Goal: Use online tool/utility: Use online tool/utility

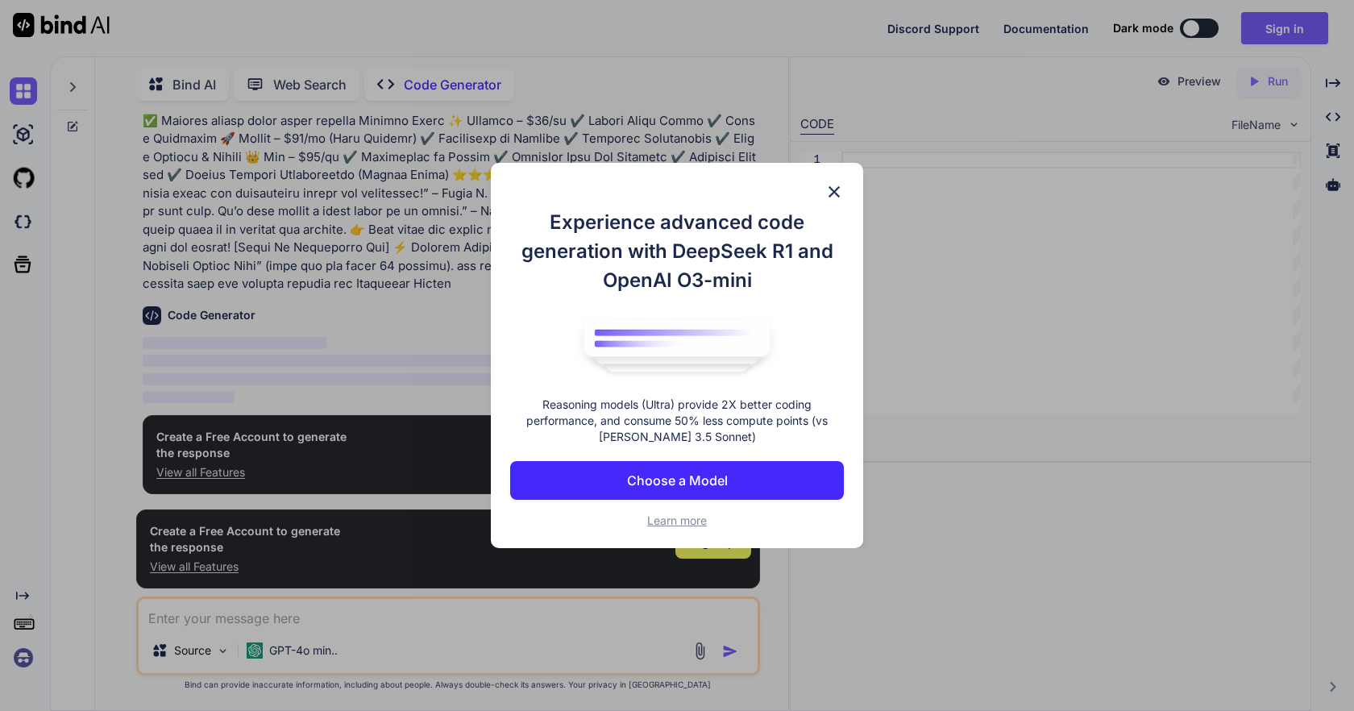
scroll to position [349, 0]
click at [762, 467] on button "Choose a Model" at bounding box center [677, 480] width 334 height 39
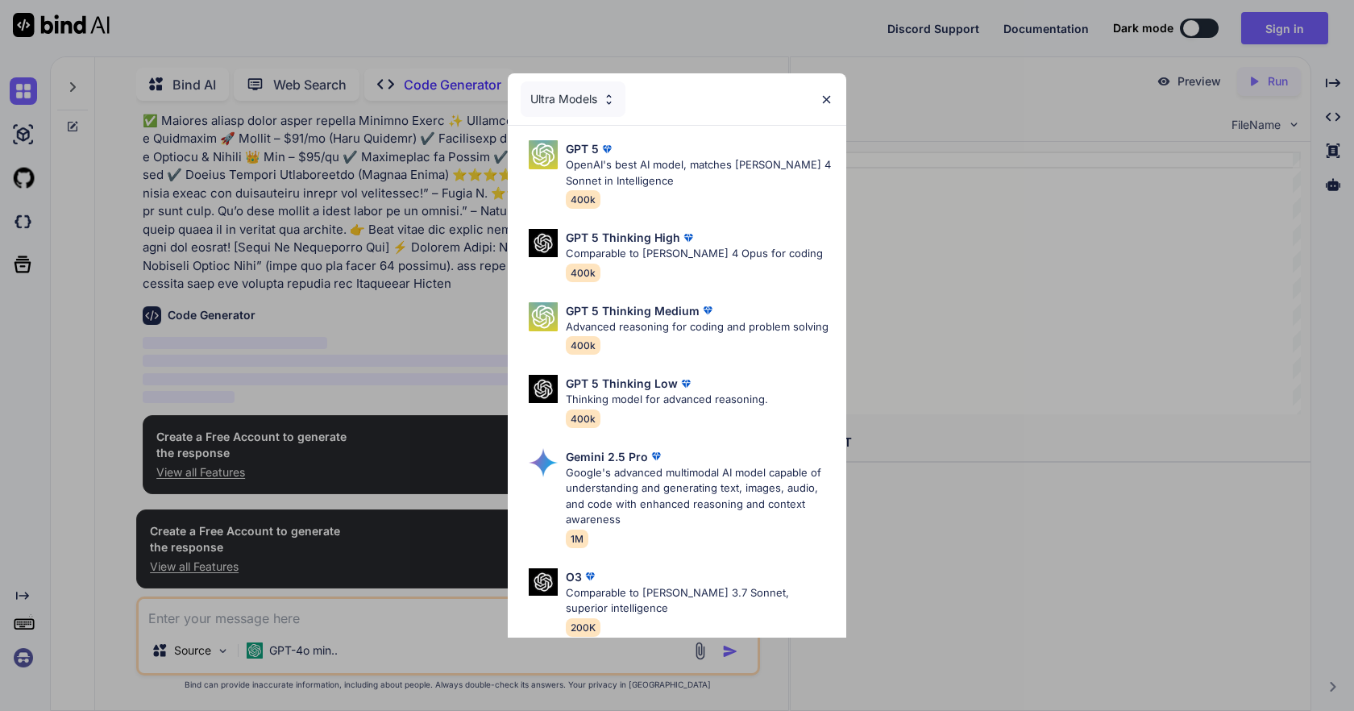
click at [576, 106] on div "Ultra Models" at bounding box center [572, 98] width 105 height 35
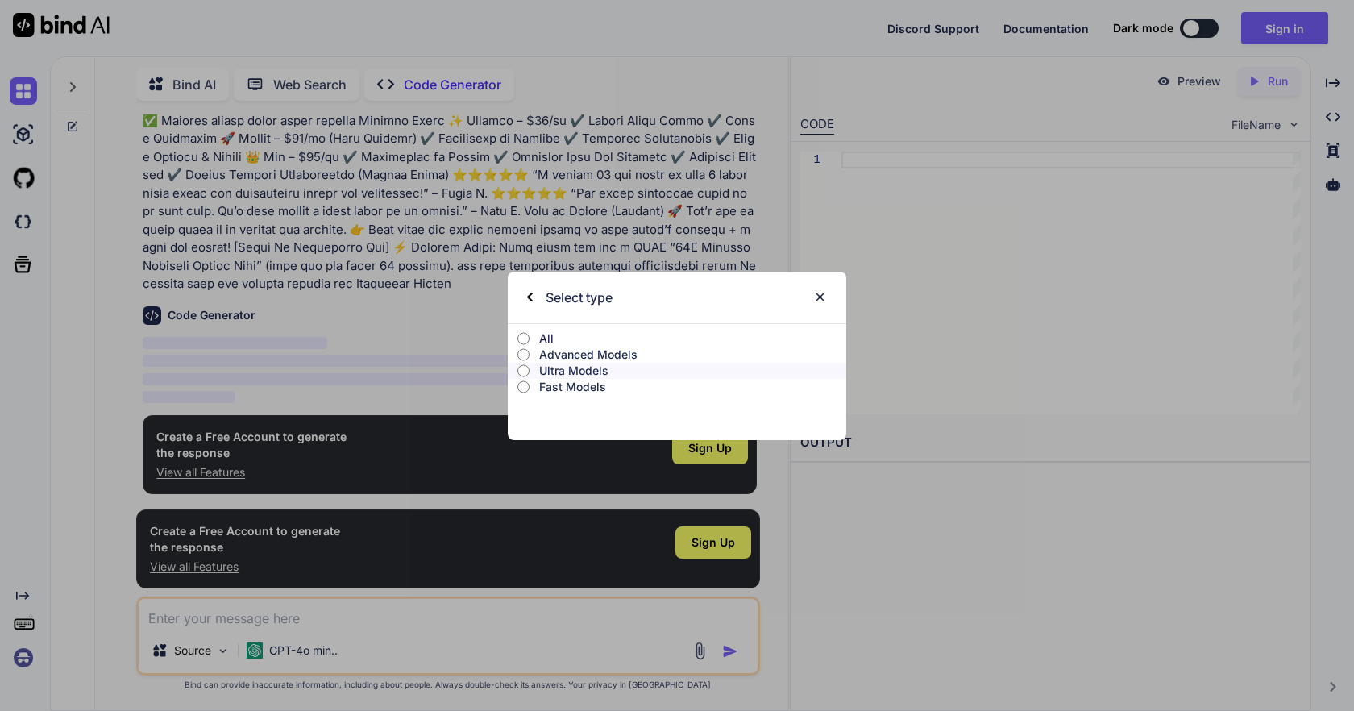
click at [544, 342] on p "All" at bounding box center [692, 338] width 307 height 16
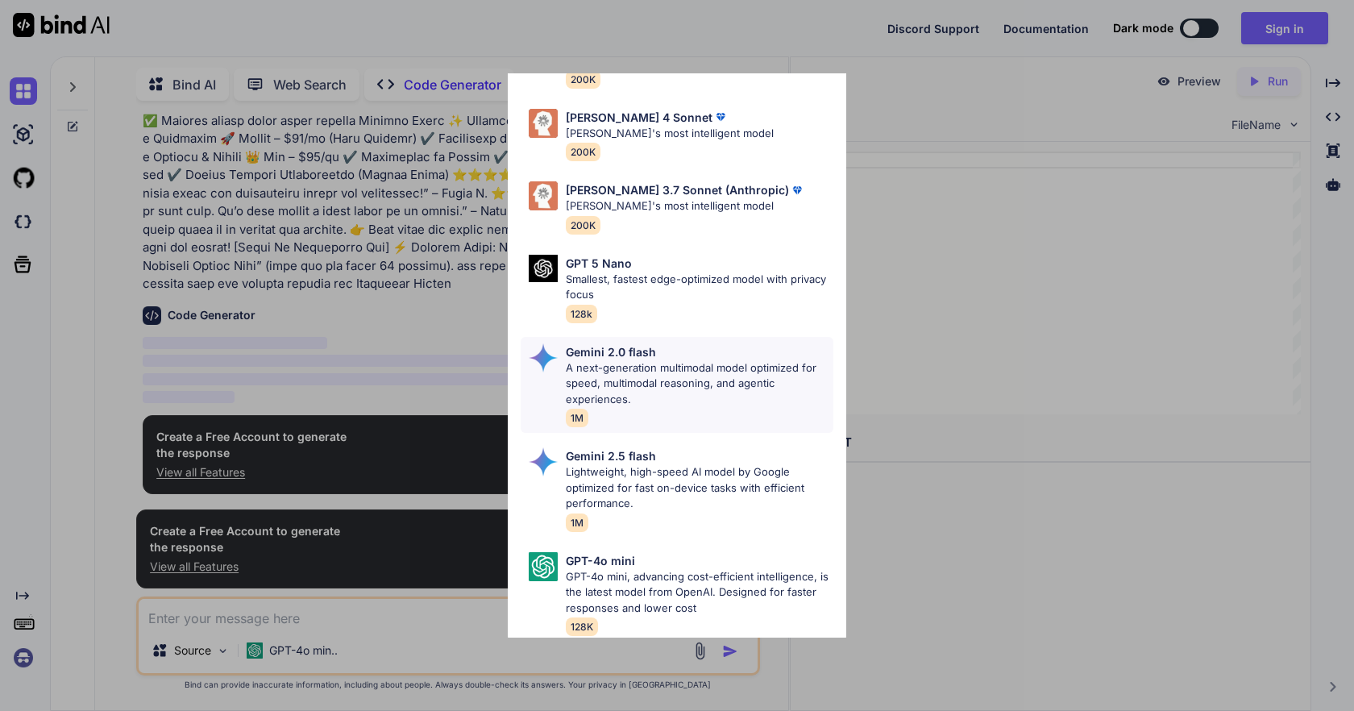
scroll to position [875, 0]
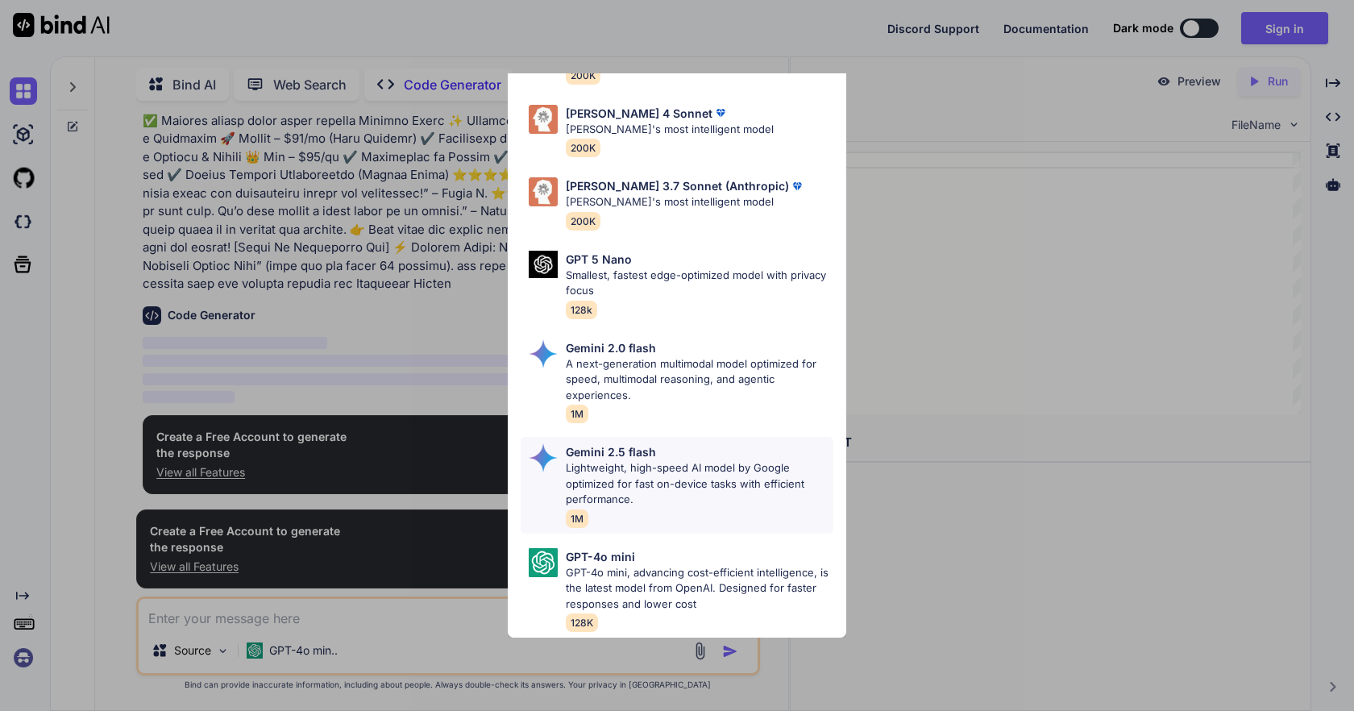
click at [687, 465] on p "Lightweight, high-speed AI model by Google optimized for fast on-device tasks w…" at bounding box center [699, 484] width 267 height 48
type textarea "x"
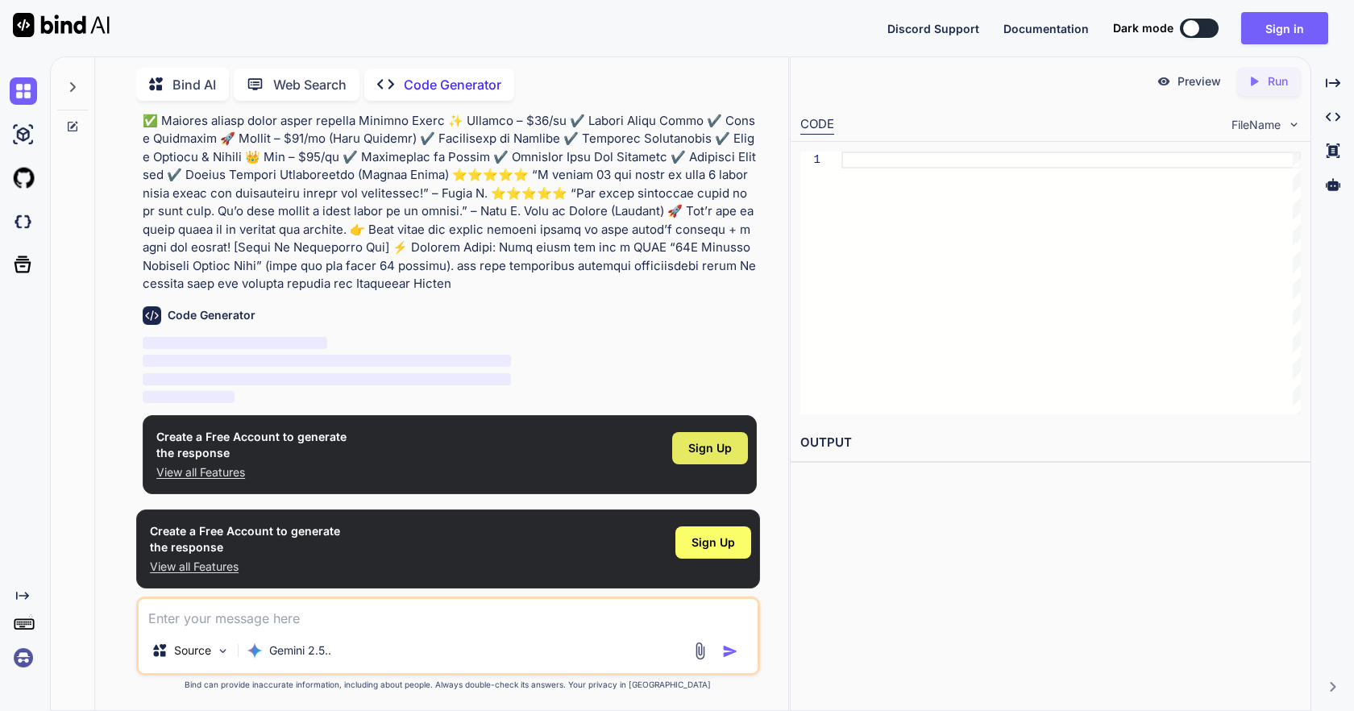
click at [732, 442] on div "Sign Up" at bounding box center [710, 448] width 76 height 32
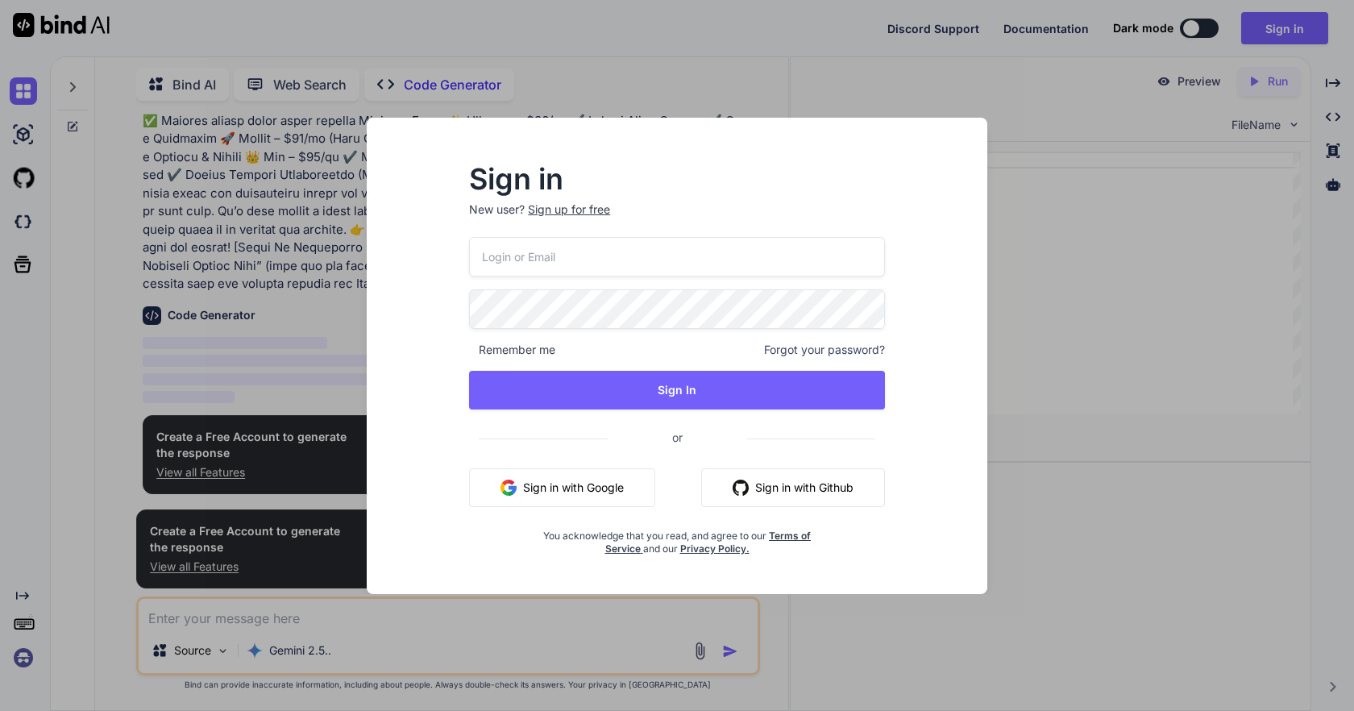
click at [599, 495] on button "Sign in with Google" at bounding box center [562, 487] width 186 height 39
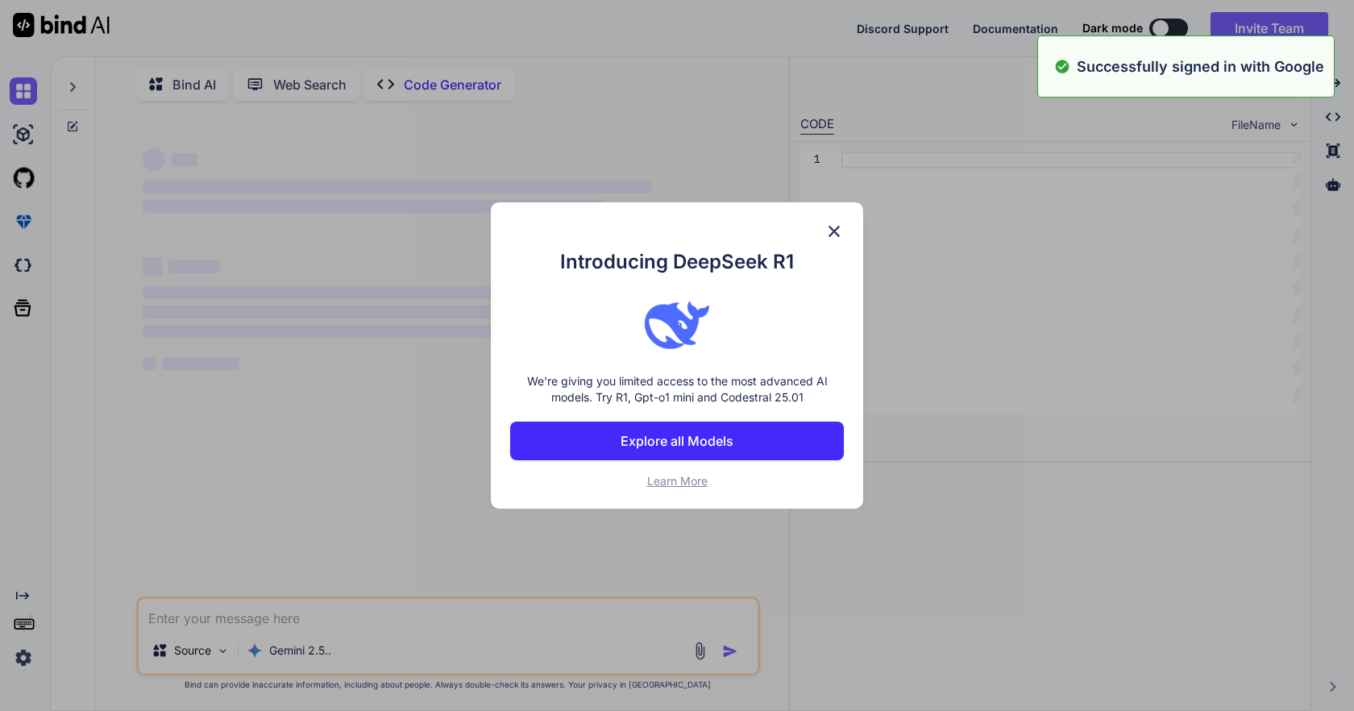
scroll to position [0, 0]
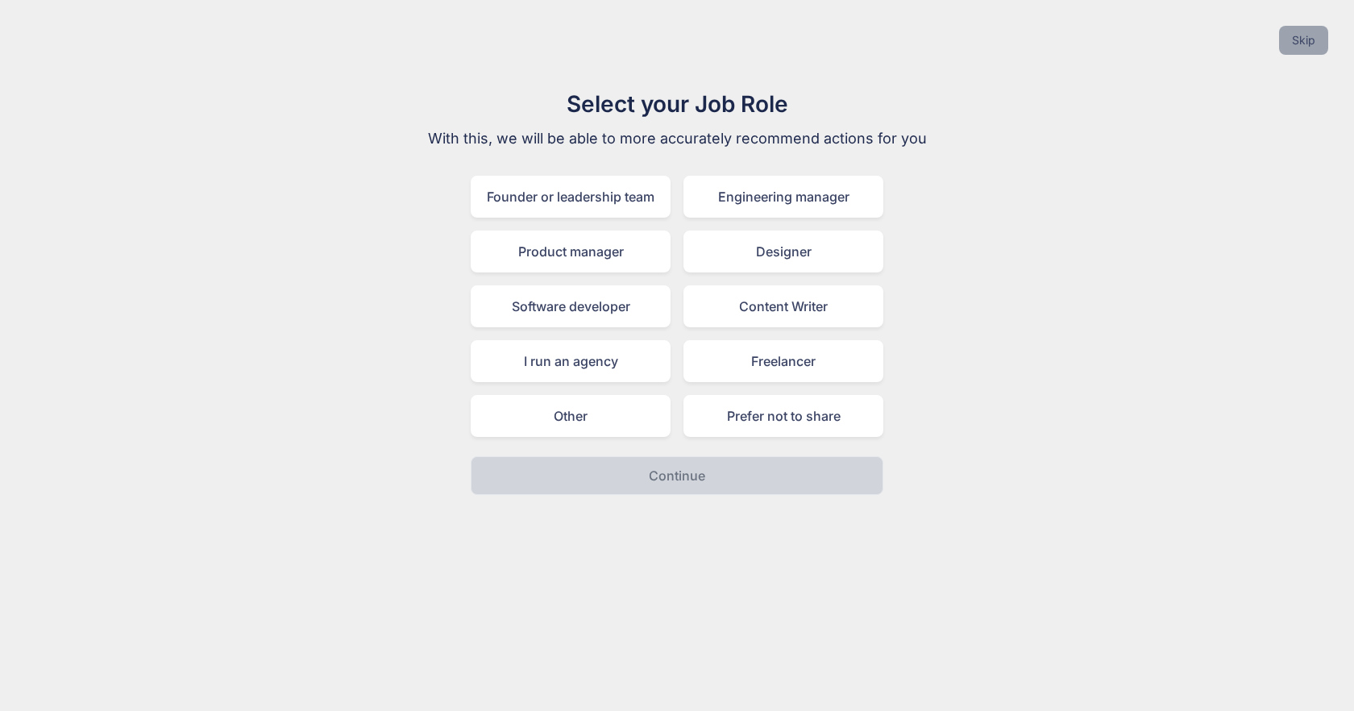
click at [1313, 53] on button "Skip" at bounding box center [1303, 40] width 49 height 29
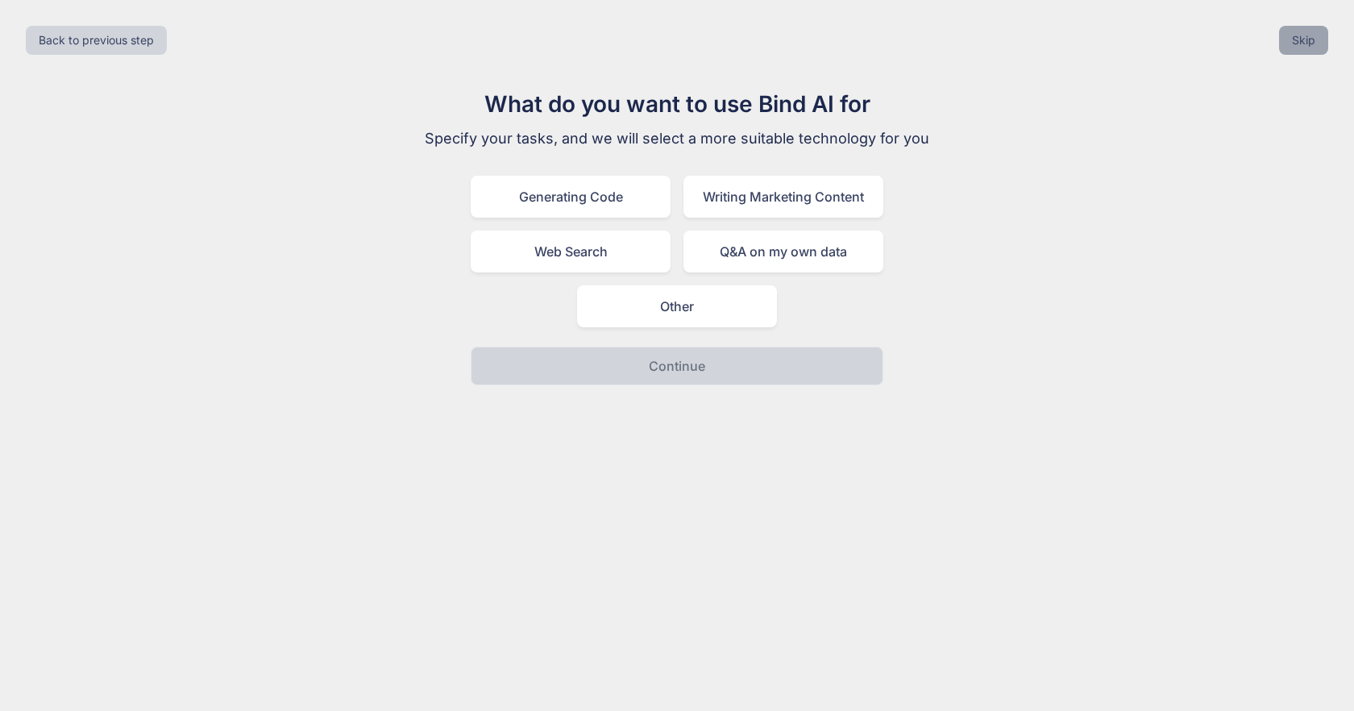
click at [1313, 53] on button "Skip" at bounding box center [1303, 40] width 49 height 29
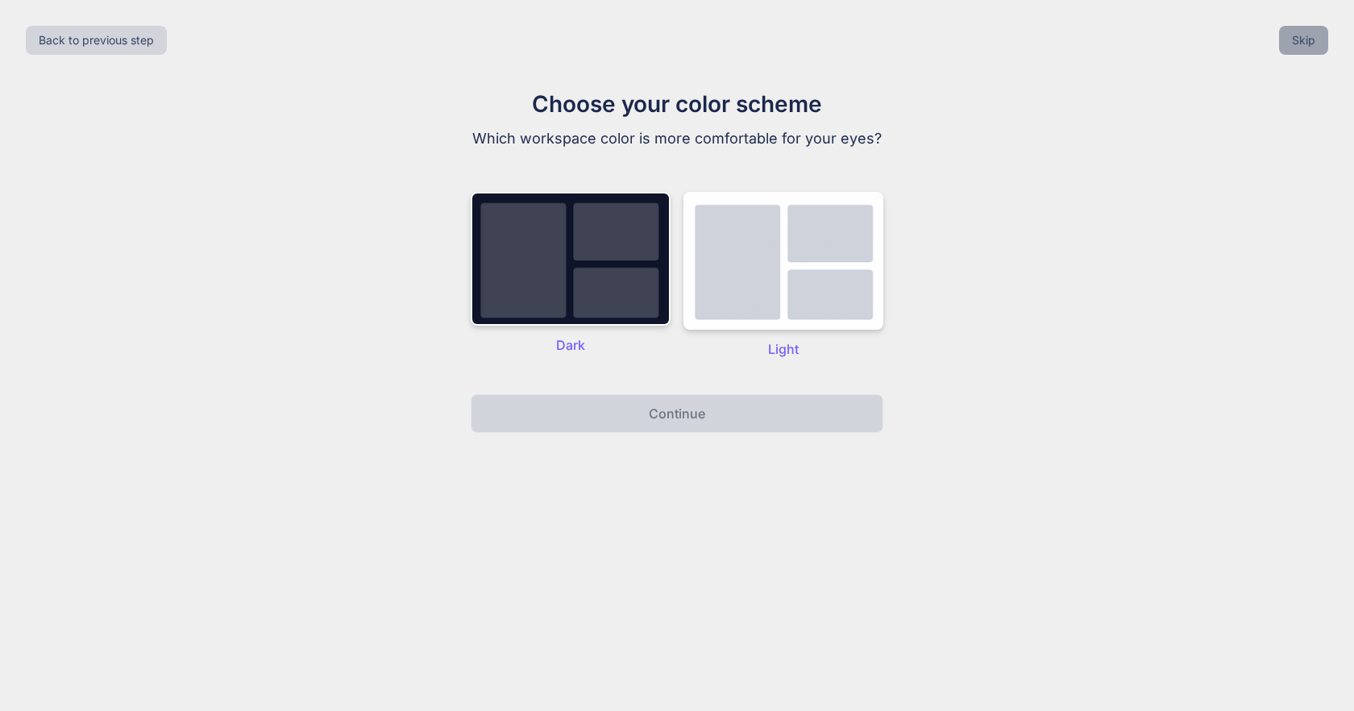
click at [1313, 53] on button "Skip" at bounding box center [1303, 40] width 49 height 29
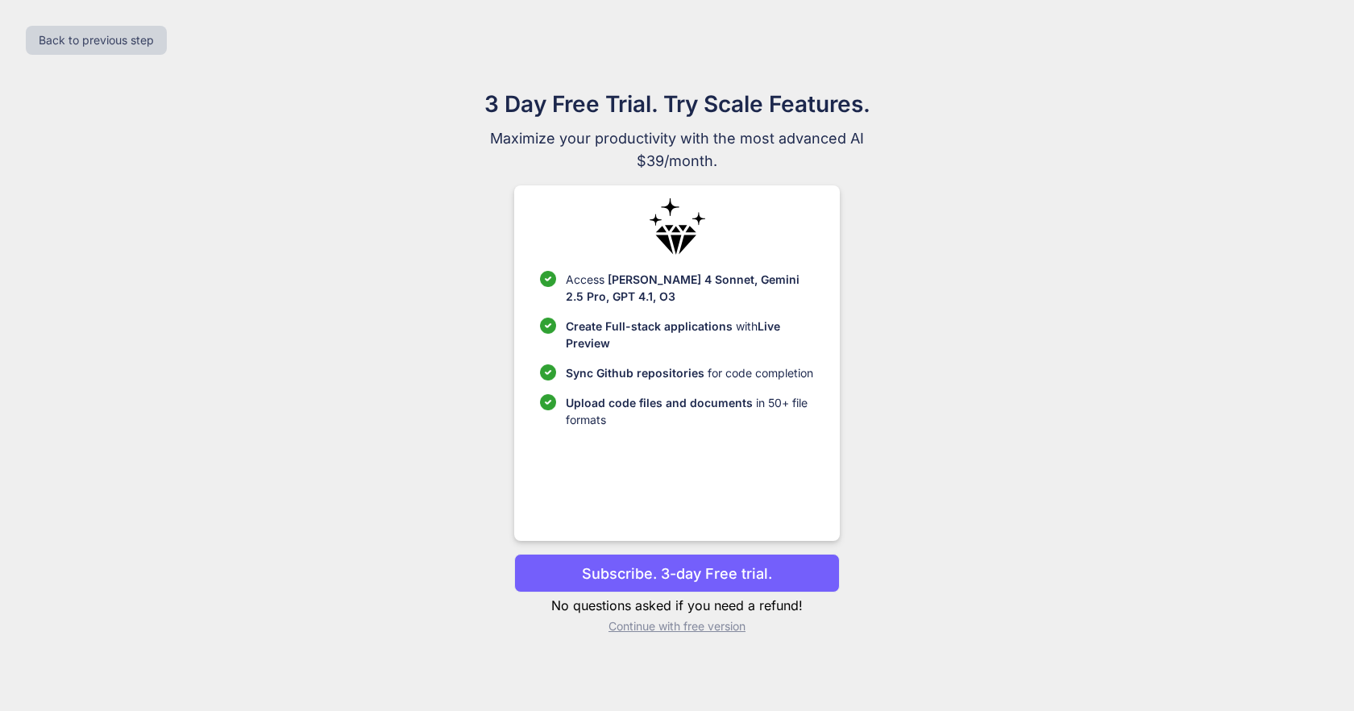
click at [694, 625] on p "Continue with free version" at bounding box center [676, 626] width 325 height 16
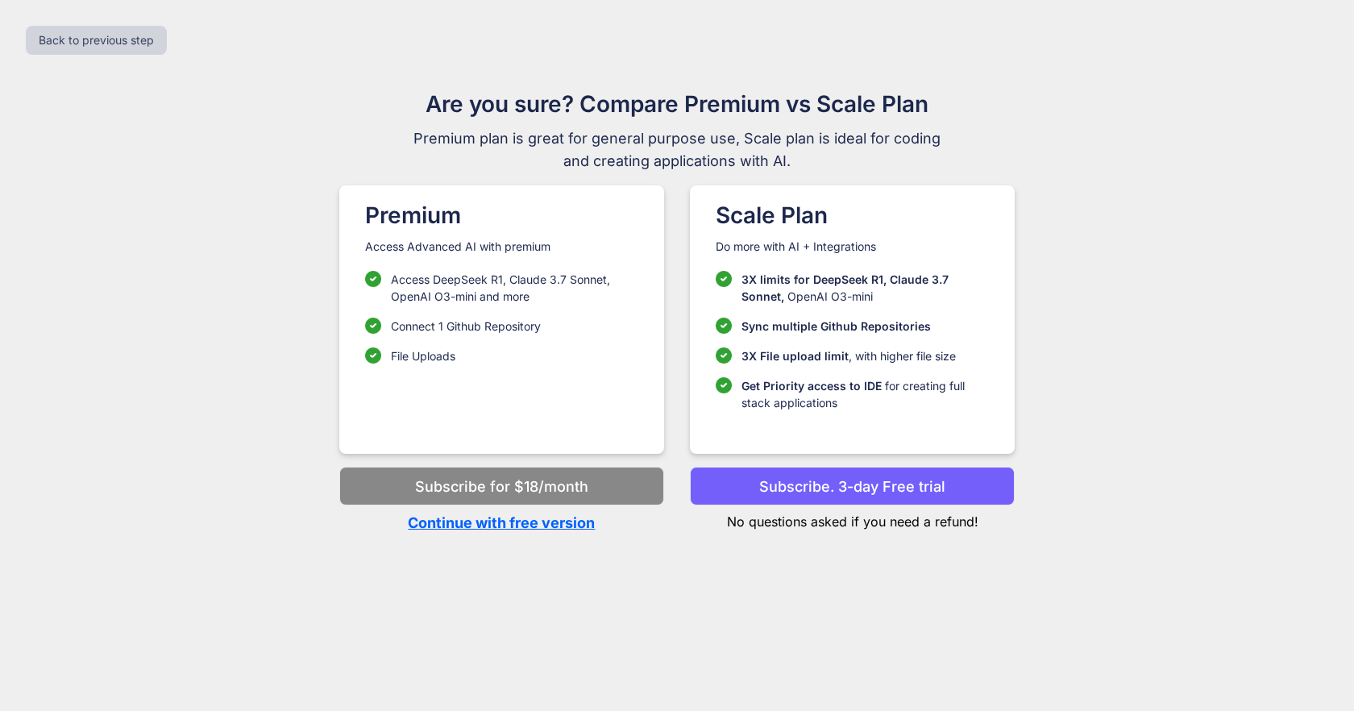
click at [535, 528] on p "Continue with free version" at bounding box center [501, 523] width 325 height 22
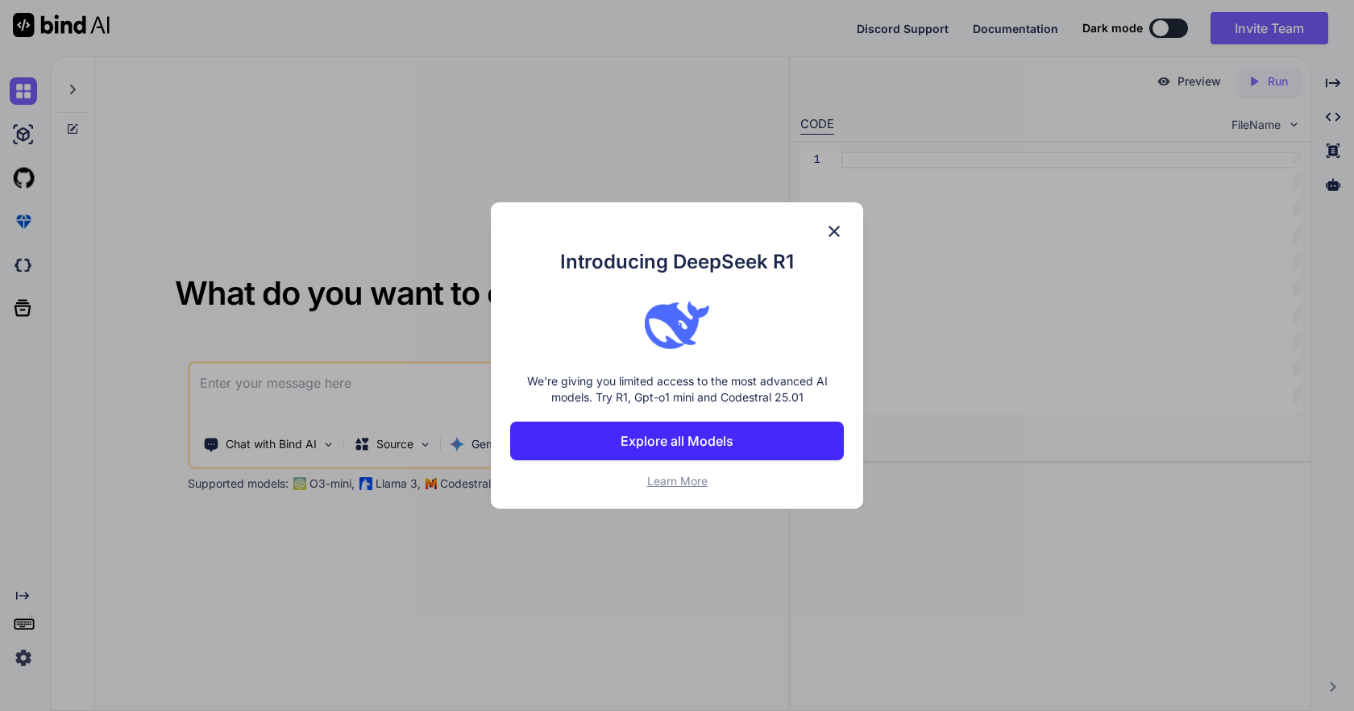
click at [591, 447] on button "Explore all Models" at bounding box center [677, 440] width 334 height 39
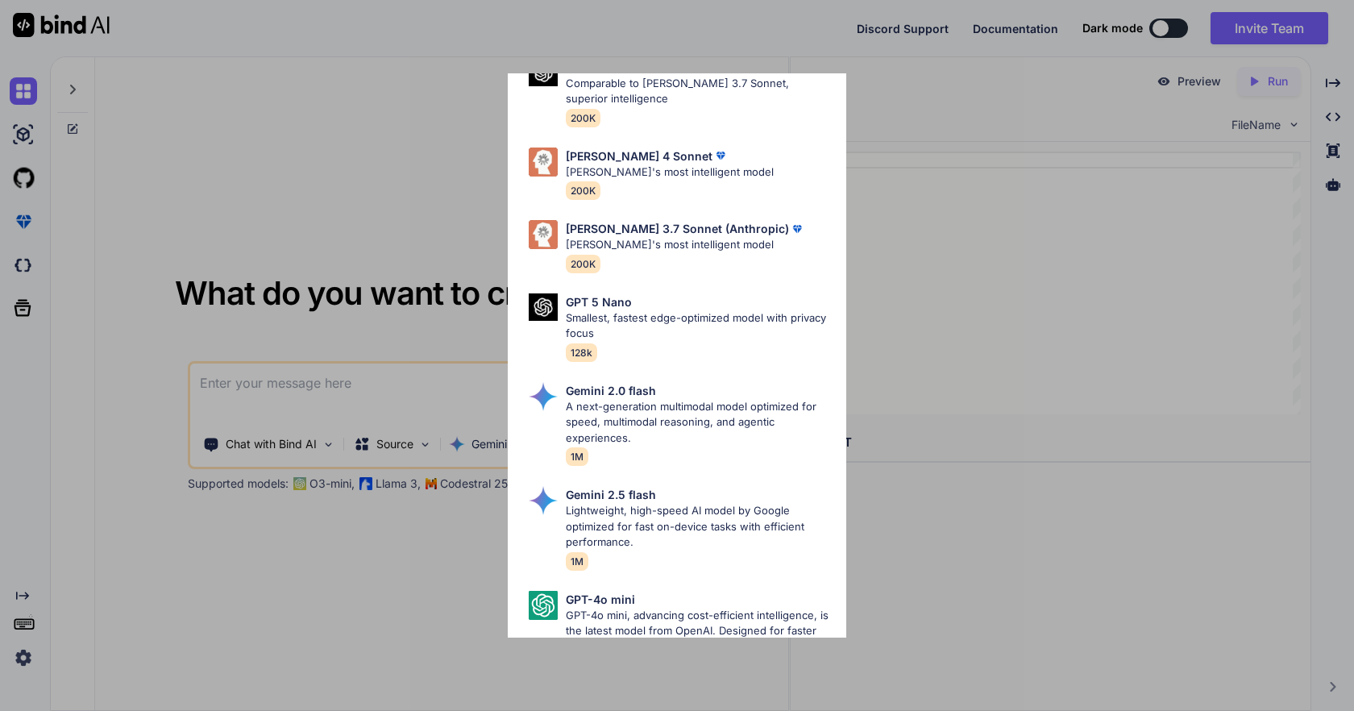
scroll to position [875, 0]
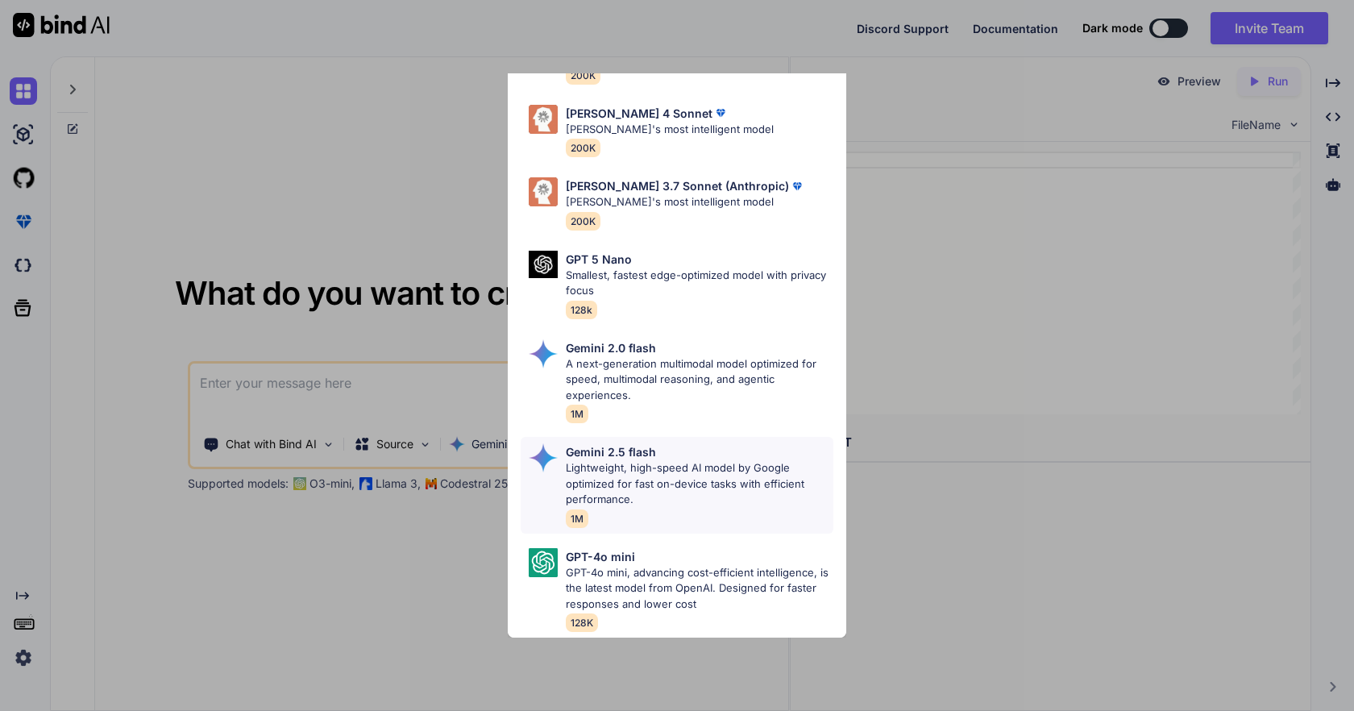
click at [624, 452] on p "Gemini 2.5 flash" at bounding box center [611, 451] width 90 height 17
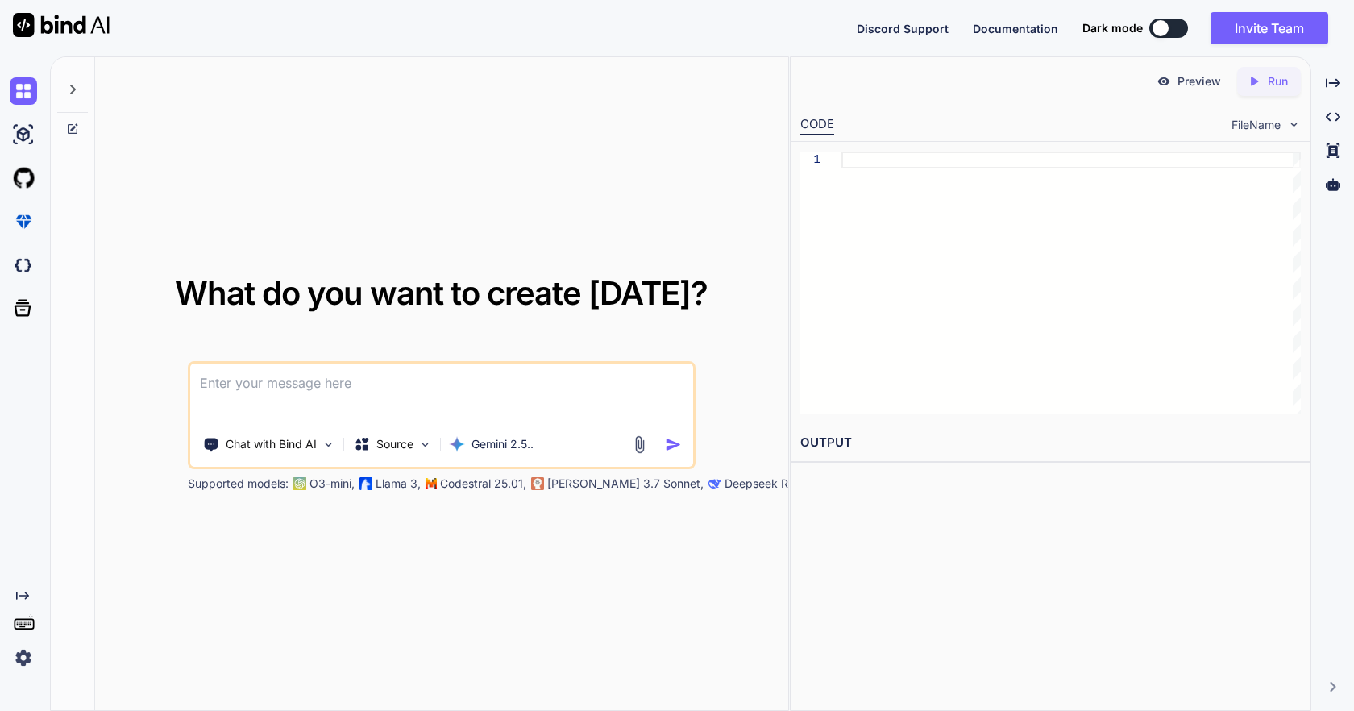
click at [434, 400] on textarea at bounding box center [441, 393] width 503 height 60
paste textarea "Payout"
type textarea "Payout"
